Goal: Entertainment & Leisure: Consume media (video, audio)

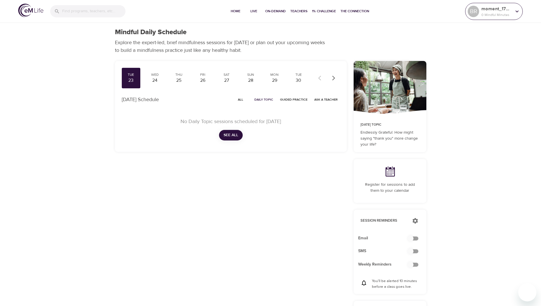
click at [498, 9] on p "moment_1758662872" at bounding box center [496, 8] width 30 height 7
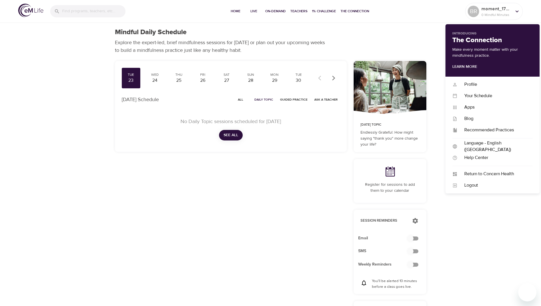
click at [484, 231] on div "Mindful Daily Schedule Explore the expert-led, brief mindfulness sessions for t…" at bounding box center [270, 256] width 541 height 513
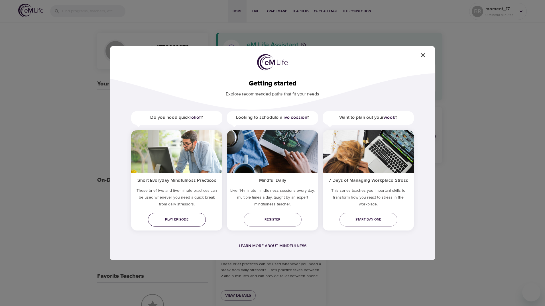
click at [178, 220] on span "Play episode" at bounding box center [177, 220] width 49 height 6
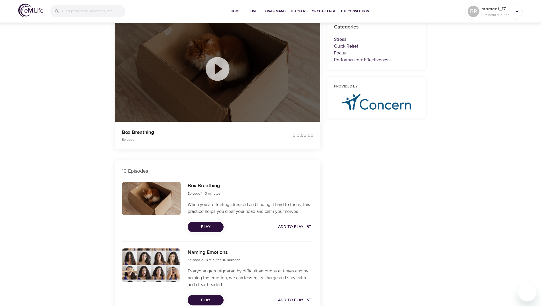
scroll to position [57, 0]
click at [221, 69] on icon at bounding box center [217, 68] width 29 height 29
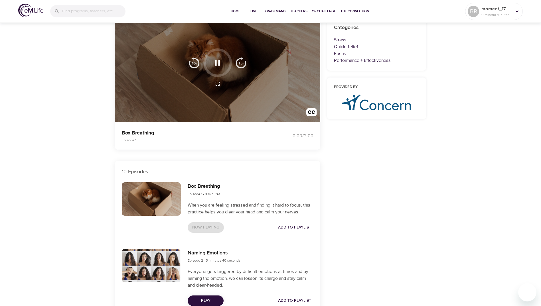
scroll to position [0, 0]
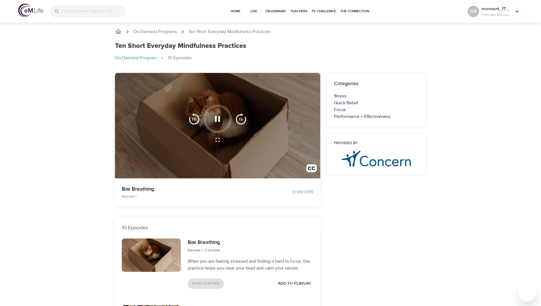
click at [218, 120] on icon "button" at bounding box center [217, 119] width 10 height 10
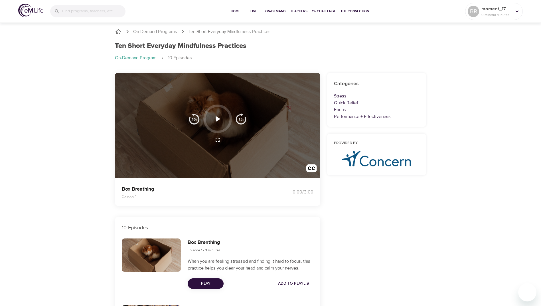
click at [220, 121] on icon "button" at bounding box center [217, 119] width 10 height 10
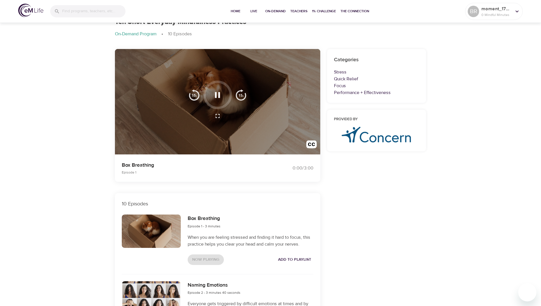
scroll to position [57, 0]
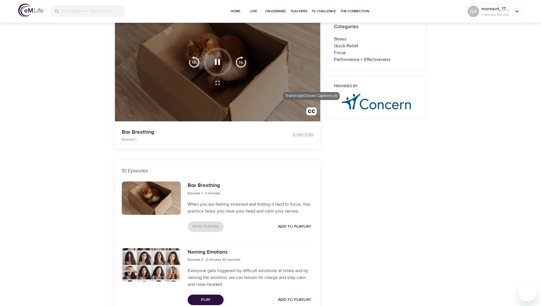
click at [316, 114] on img "button" at bounding box center [311, 112] width 11 height 11
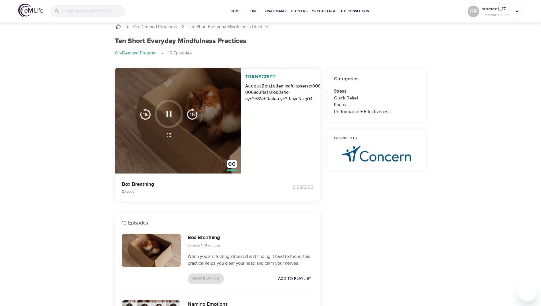
scroll to position [0, 0]
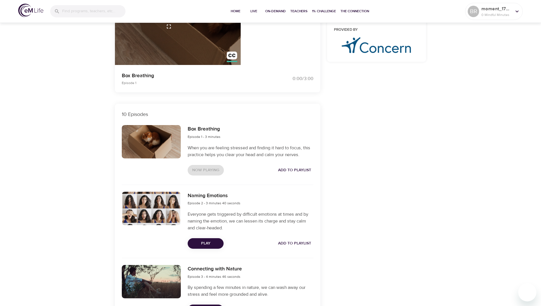
scroll to position [143, 0]
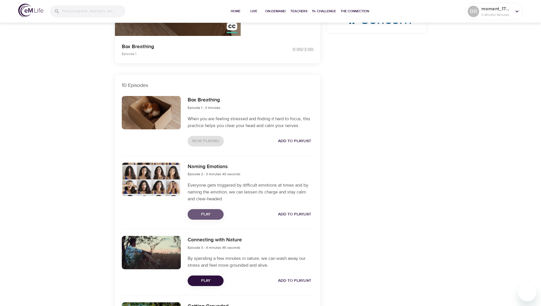
click at [207, 213] on span "Play" at bounding box center [205, 214] width 27 height 7
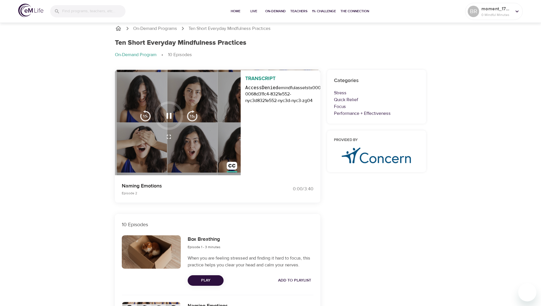
scroll to position [0, 0]
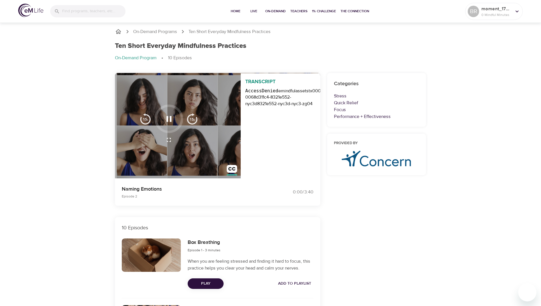
click at [172, 118] on icon "button" at bounding box center [169, 119] width 10 height 10
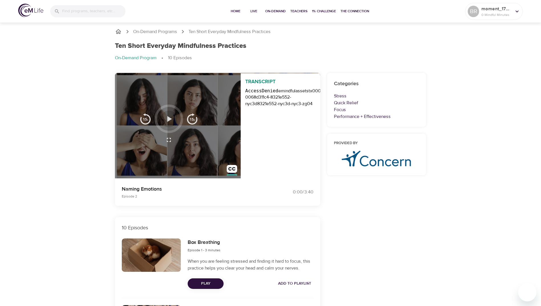
click at [172, 118] on icon "button" at bounding box center [169, 119] width 10 height 10
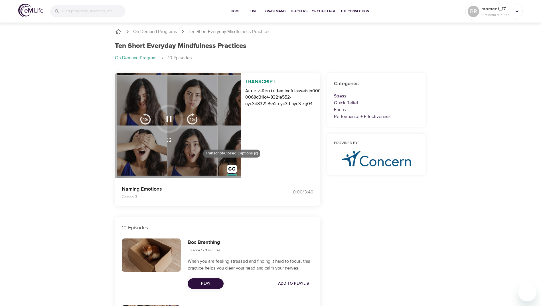
click at [232, 169] on img "button" at bounding box center [232, 170] width 11 height 11
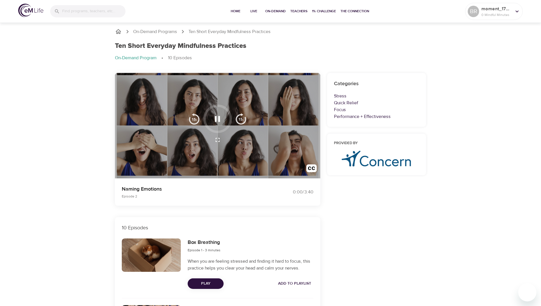
click at [117, 179] on div "Naming Emotions Episode 2 0:00 / 3:40" at bounding box center [217, 192] width 212 height 34
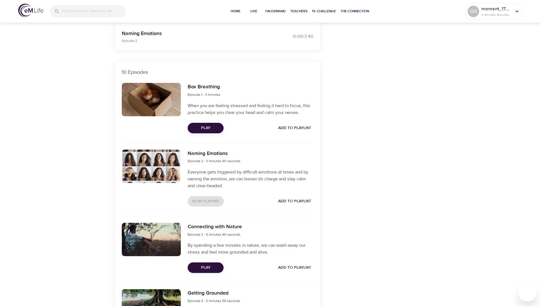
scroll to position [151, 0]
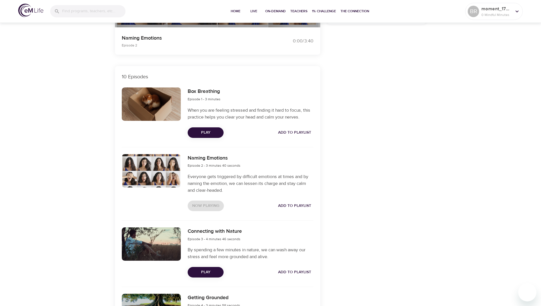
click at [212, 136] on span "Play" at bounding box center [205, 132] width 27 height 7
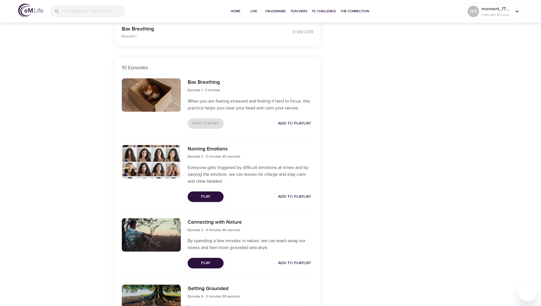
scroll to position [171, 0]
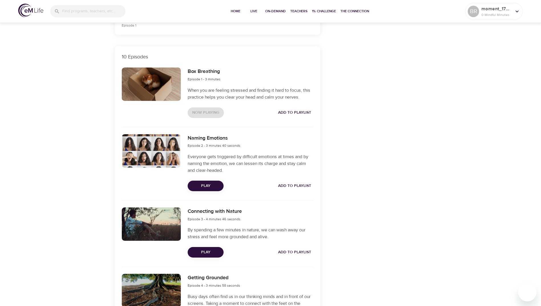
click at [203, 186] on span "Play" at bounding box center [205, 185] width 27 height 7
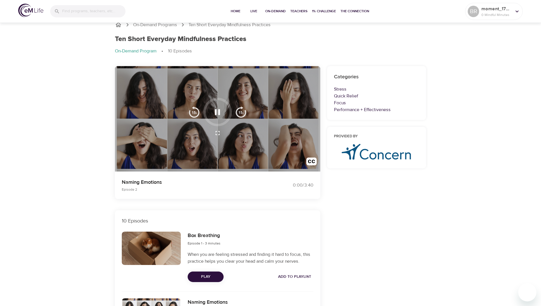
scroll to position [0, 0]
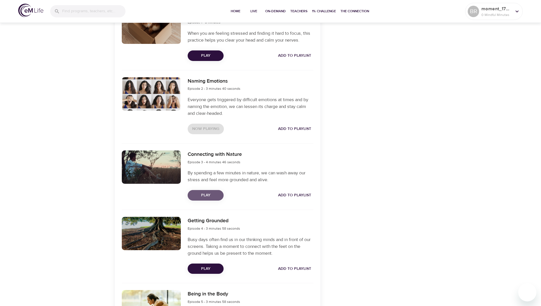
click at [213, 192] on span "Play" at bounding box center [205, 195] width 27 height 7
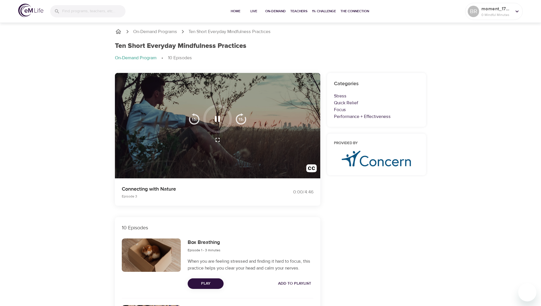
click at [217, 138] on icon "button" at bounding box center [217, 140] width 7 height 7
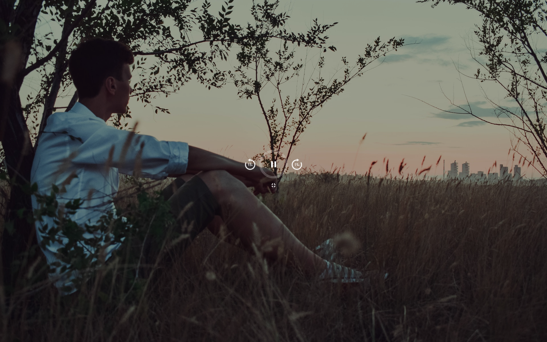
click at [253, 165] on img "button" at bounding box center [250, 164] width 11 height 11
click at [271, 162] on icon "button" at bounding box center [273, 164] width 5 height 6
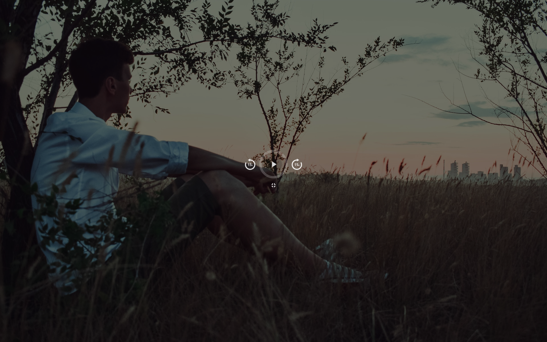
click at [271, 162] on icon "button" at bounding box center [274, 164] width 10 height 10
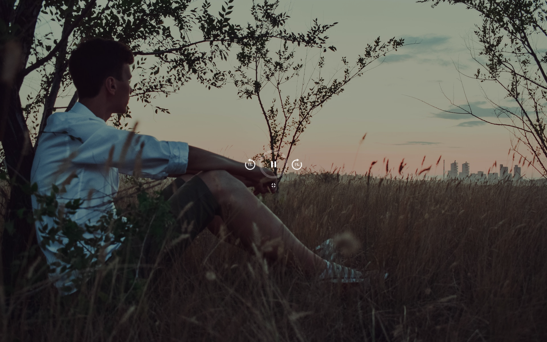
click at [270, 187] on icon "button" at bounding box center [273, 185] width 7 height 7
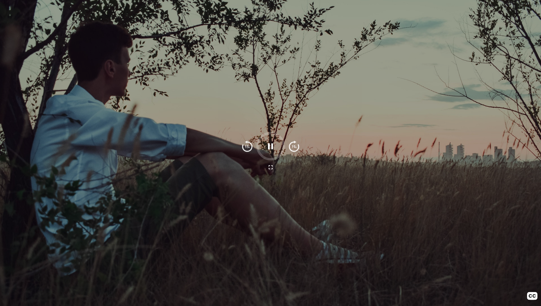
scroll to position [428, 0]
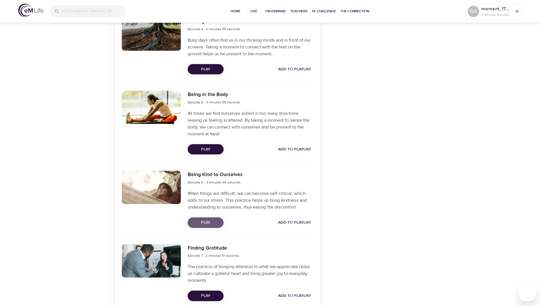
click at [213, 222] on span "Play" at bounding box center [205, 222] width 27 height 7
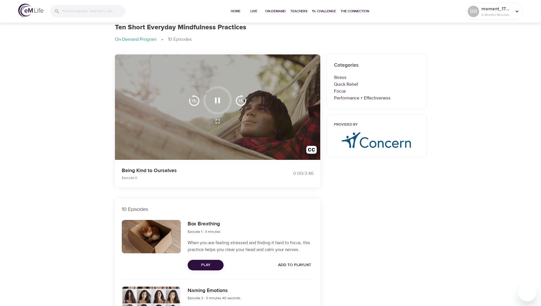
scroll to position [0, 0]
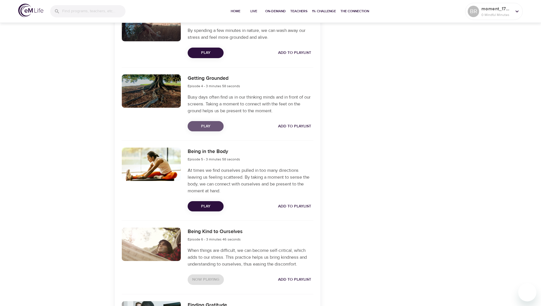
click at [214, 130] on button "Play" at bounding box center [206, 126] width 36 height 11
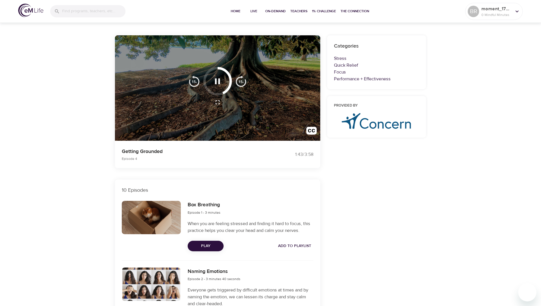
scroll to position [29, 0]
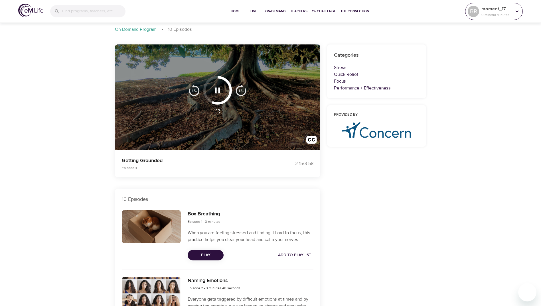
click at [506, 12] on p "moment_1758662872" at bounding box center [496, 8] width 30 height 7
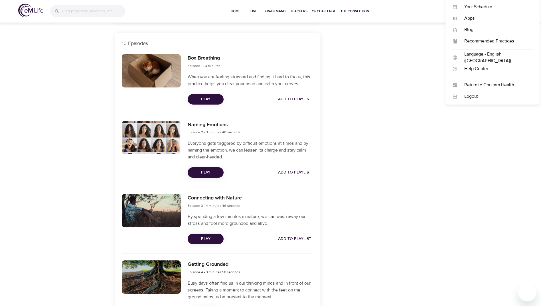
scroll to position [200, 0]
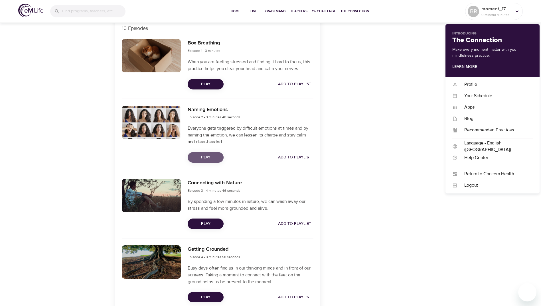
click at [208, 157] on span "Play" at bounding box center [205, 157] width 27 height 7
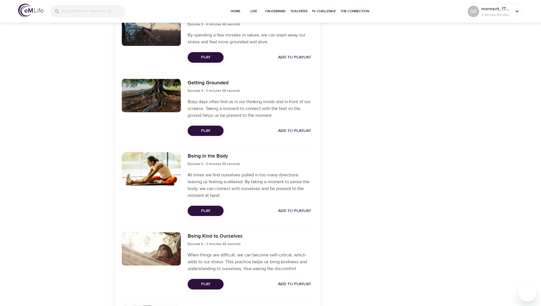
scroll to position [371, 0]
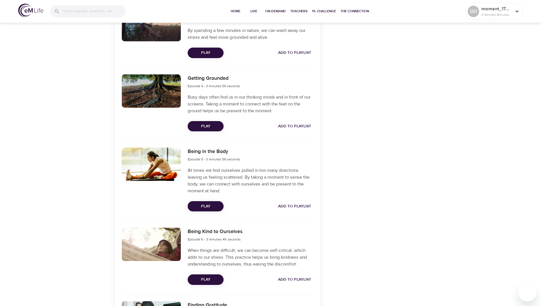
click at [209, 281] on span "Play" at bounding box center [205, 279] width 27 height 7
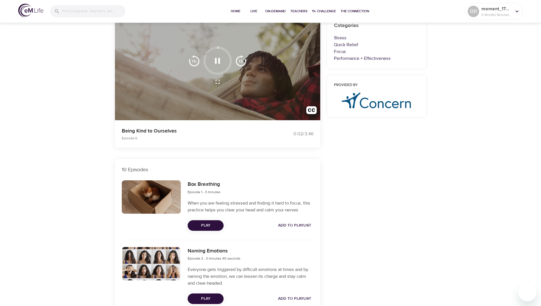
scroll to position [57, 0]
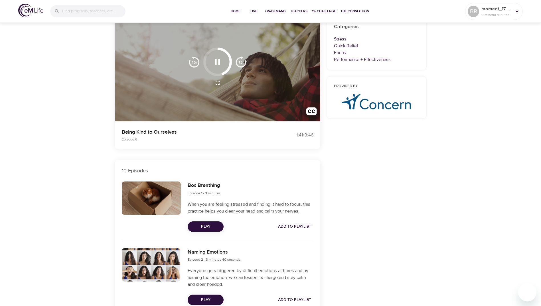
click at [218, 61] on icon "button" at bounding box center [217, 62] width 10 height 10
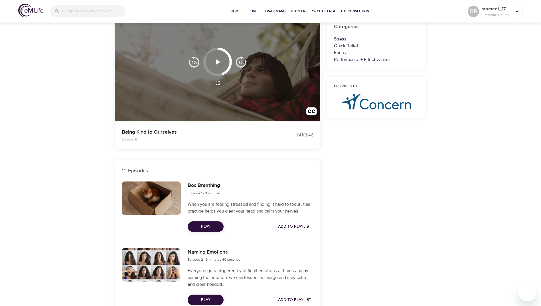
click at [218, 60] on icon "button" at bounding box center [217, 62] width 10 height 10
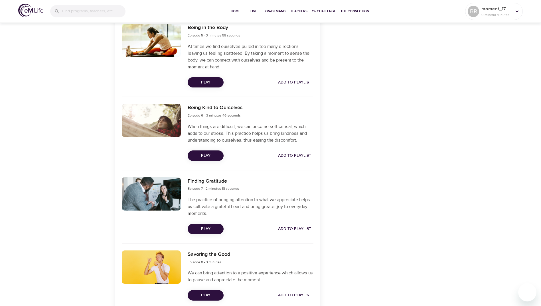
scroll to position [465, 0]
